Goal: Task Accomplishment & Management: Use online tool/utility

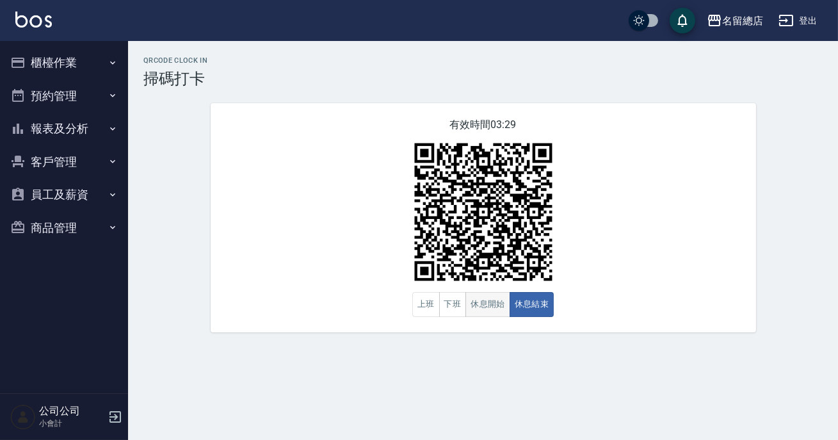
drag, startPoint x: 0, startPoint y: 0, endPoint x: 480, endPoint y: 304, distance: 568.0
click at [480, 304] on button "休息開始" at bounding box center [488, 304] width 45 height 25
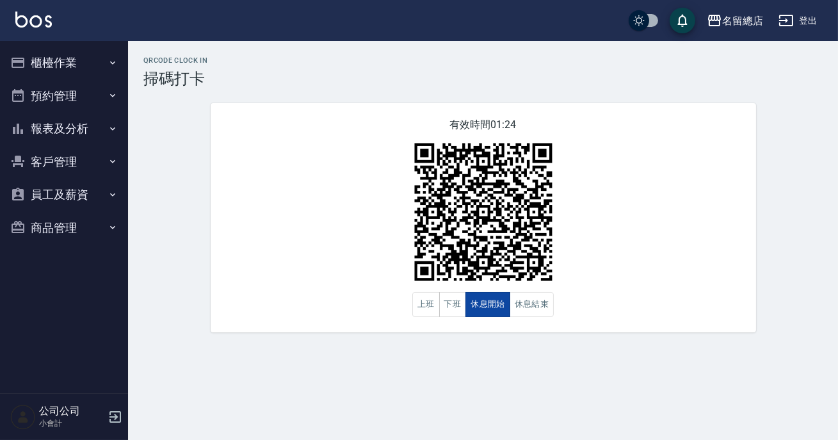
drag, startPoint x: 480, startPoint y: 304, endPoint x: 489, endPoint y: 304, distance: 9.0
click at [480, 304] on button "休息開始" at bounding box center [488, 304] width 45 height 25
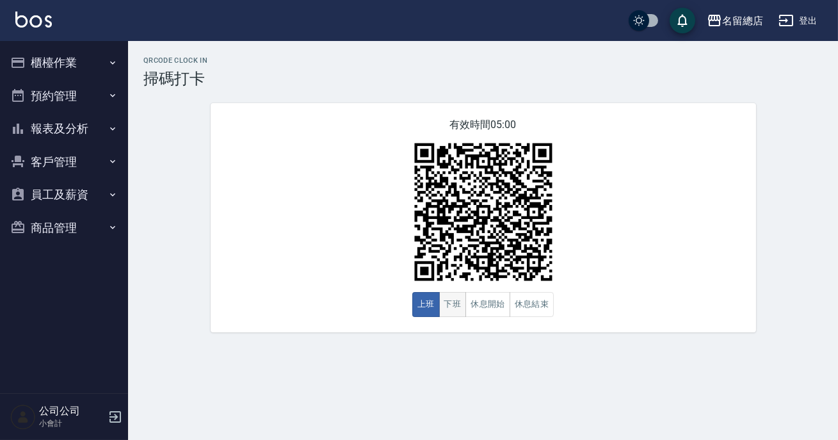
click at [455, 311] on button "下班" at bounding box center [453, 304] width 28 height 25
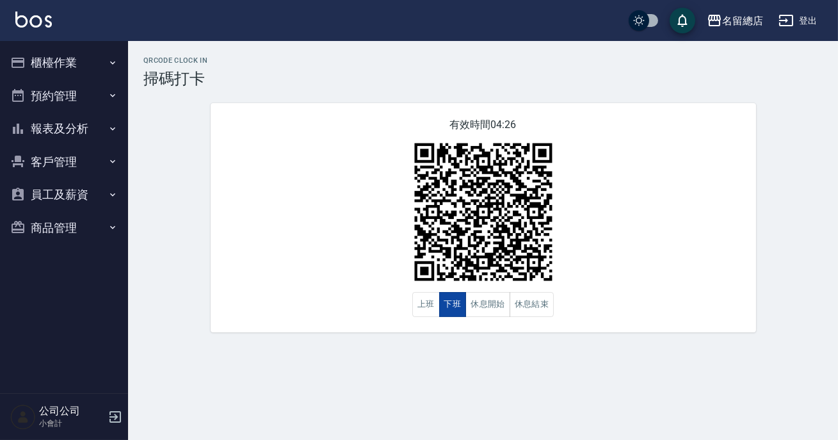
click at [455, 307] on button "下班" at bounding box center [453, 304] width 28 height 25
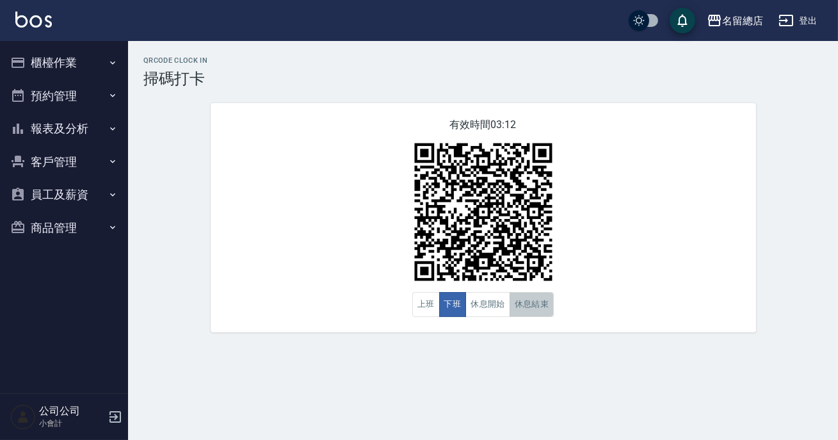
click at [532, 307] on button "休息結束" at bounding box center [532, 304] width 45 height 25
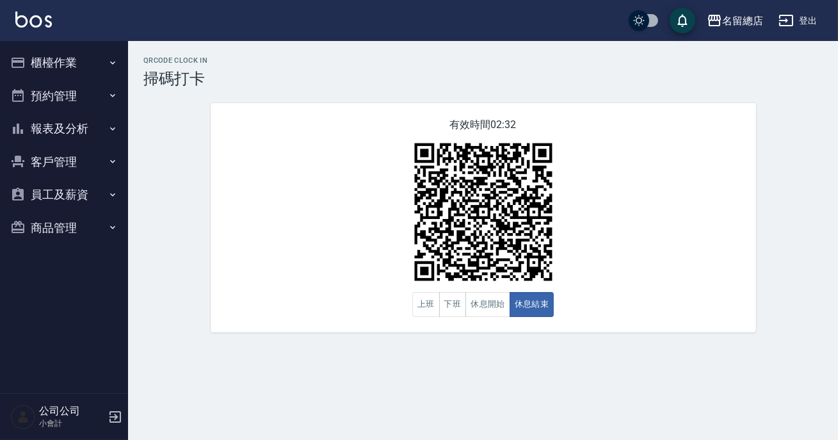
click at [76, 115] on button "報表及分析" at bounding box center [64, 128] width 118 height 33
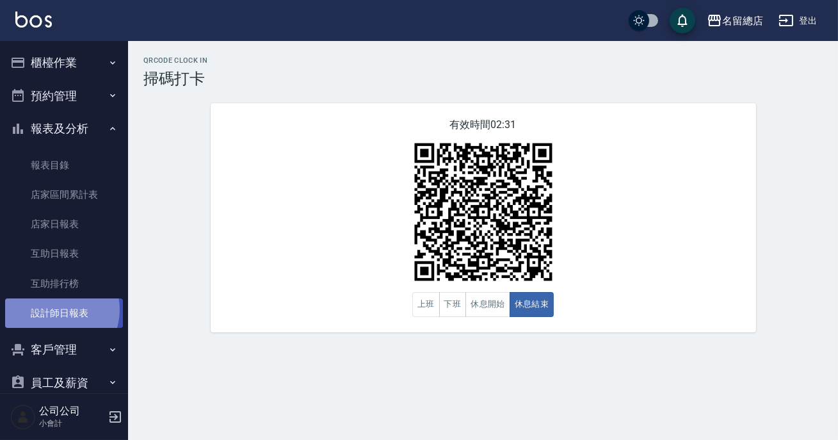
click at [57, 310] on link "設計師日報表" at bounding box center [64, 312] width 118 height 29
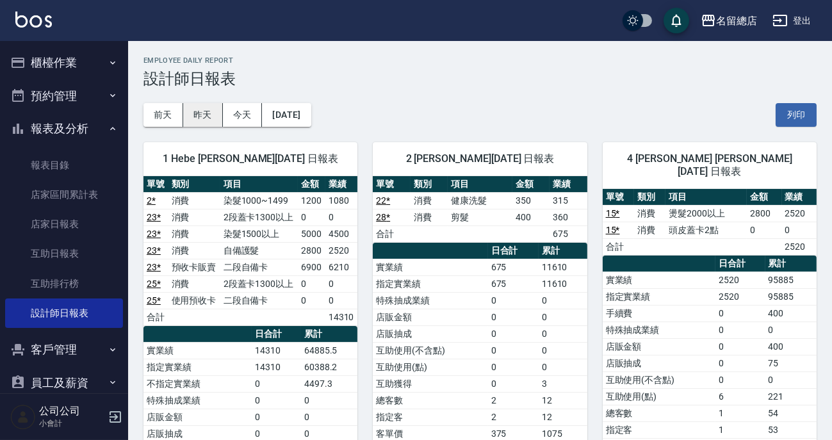
click at [183, 117] on button "昨天" at bounding box center [203, 115] width 40 height 24
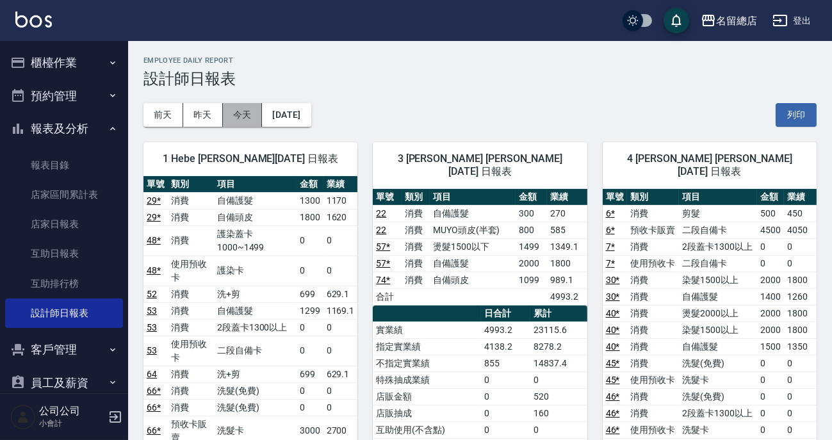
click at [237, 115] on button "今天" at bounding box center [243, 115] width 40 height 24
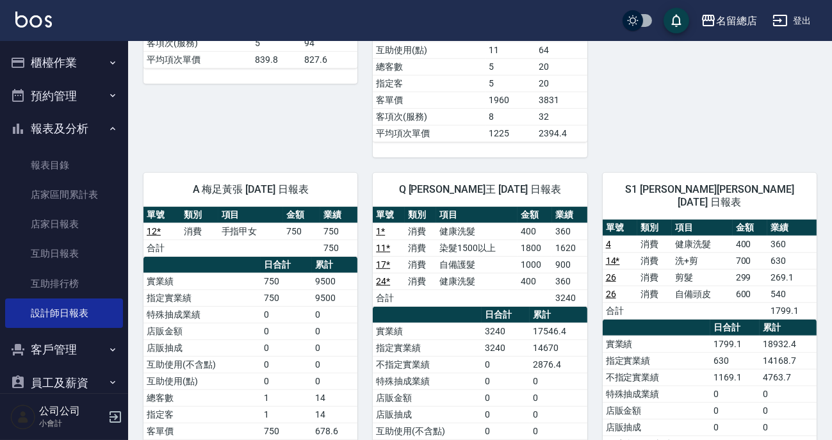
scroll to position [1848, 0]
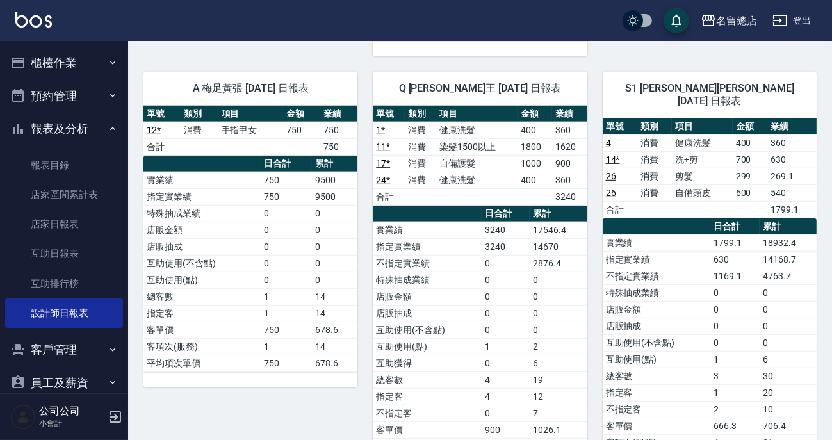
click at [95, 72] on button "櫃檯作業" at bounding box center [64, 62] width 118 height 33
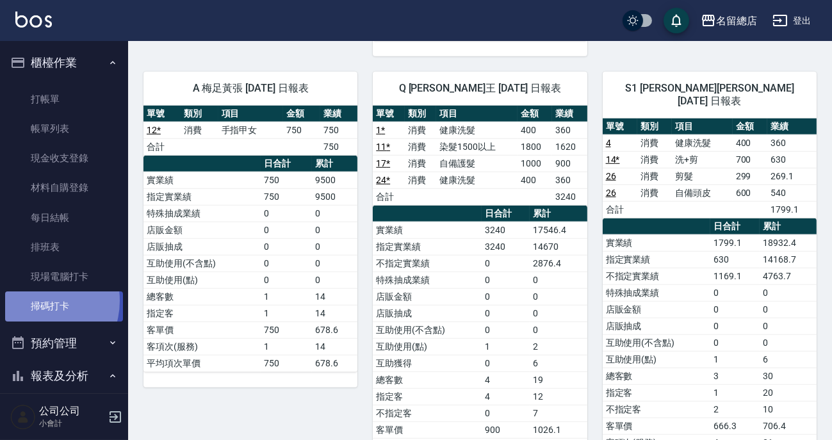
click at [37, 300] on link "掃碼打卡" at bounding box center [64, 305] width 118 height 29
